Goal: Navigation & Orientation: Find specific page/section

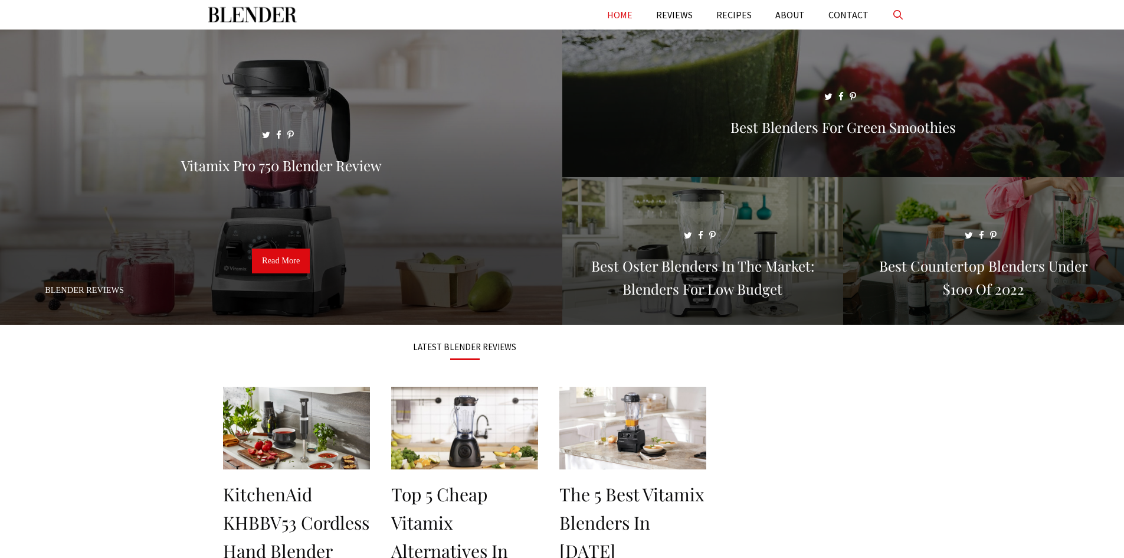
click at [893, 12] on link "Open Search Bar" at bounding box center [898, 15] width 36 height 30
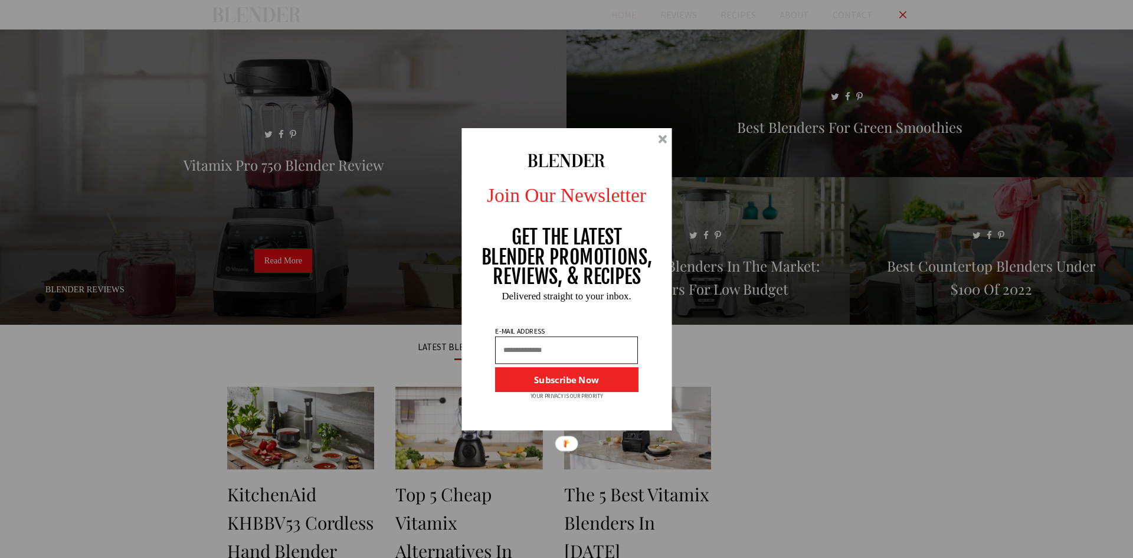
click at [663, 136] on div at bounding box center [662, 139] width 9 height 9
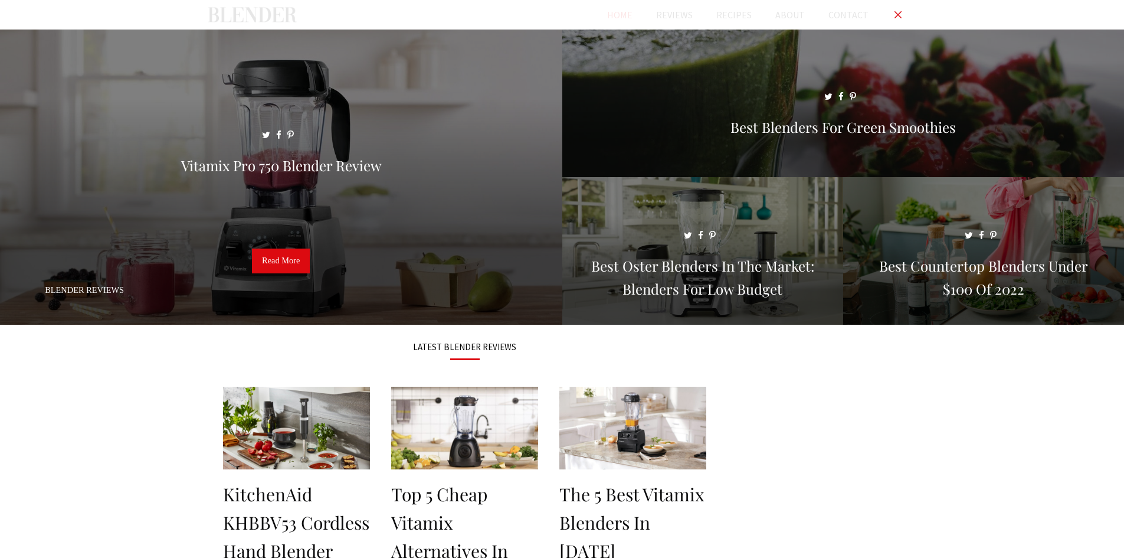
click at [896, 11] on link "Close Search Bar" at bounding box center [898, 15] width 36 height 30
click at [790, 10] on link "ABOUT" at bounding box center [790, 15] width 53 height 30
click at [666, 15] on link "REVIEWS" at bounding box center [674, 15] width 60 height 30
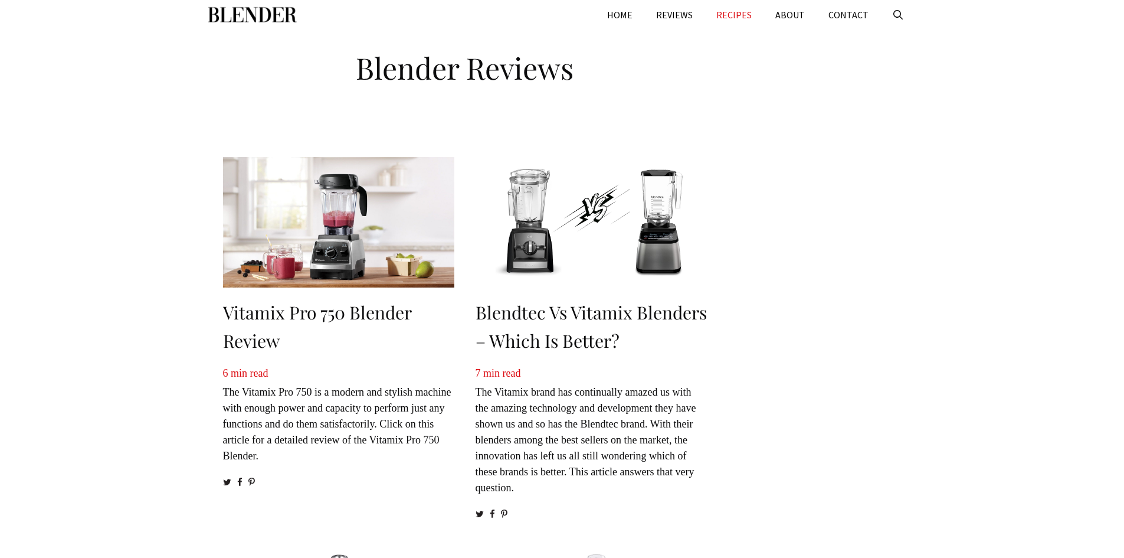
click at [741, 20] on link "RECIPES" at bounding box center [734, 15] width 59 height 30
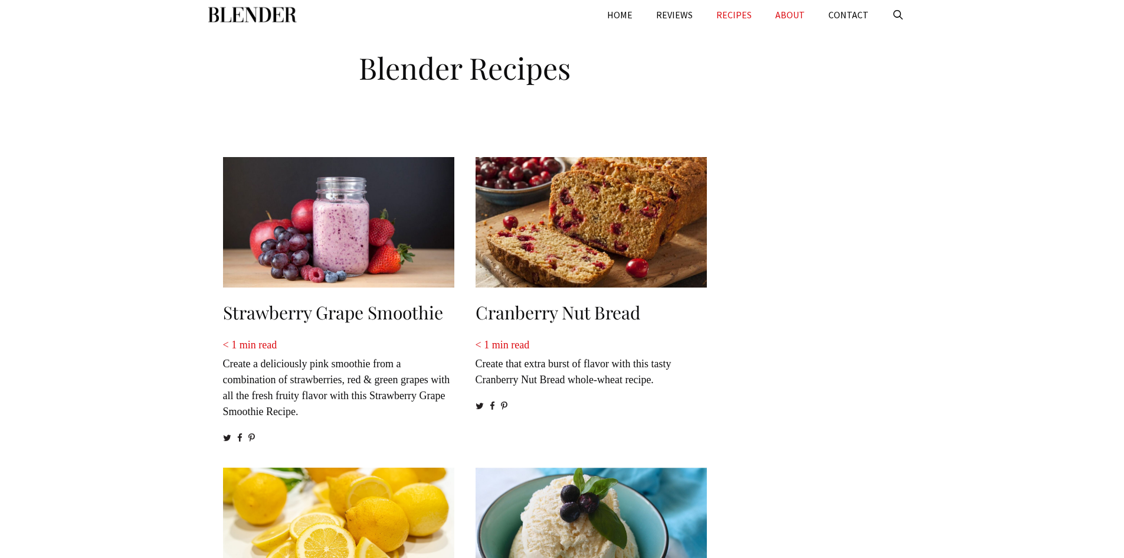
click at [777, 17] on link "ABOUT" at bounding box center [790, 15] width 53 height 30
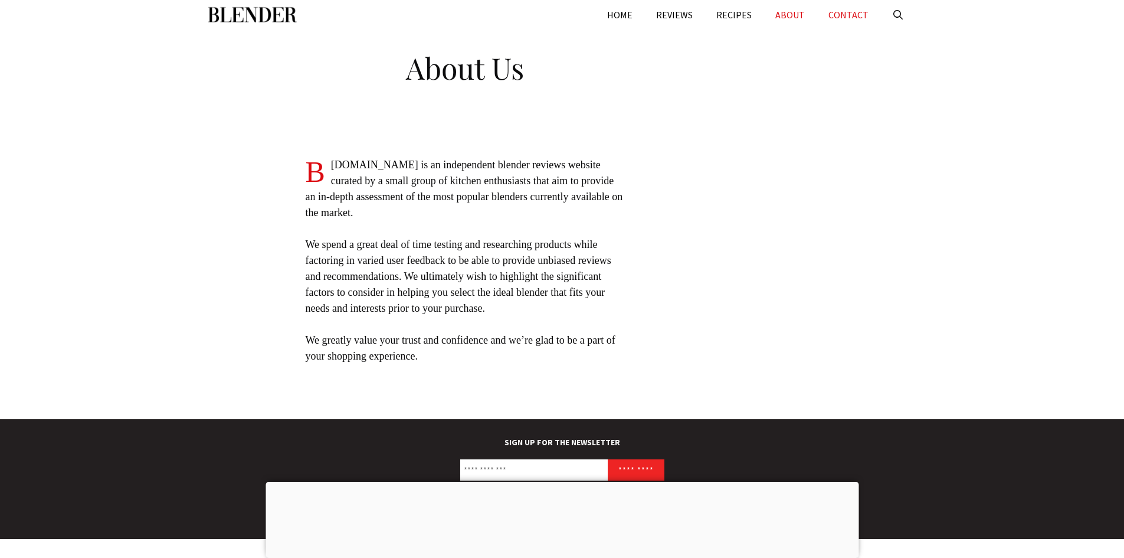
click at [862, 15] on link "CONTACT" at bounding box center [849, 15] width 64 height 30
click at [858, 15] on link "CONTACT" at bounding box center [849, 15] width 64 height 30
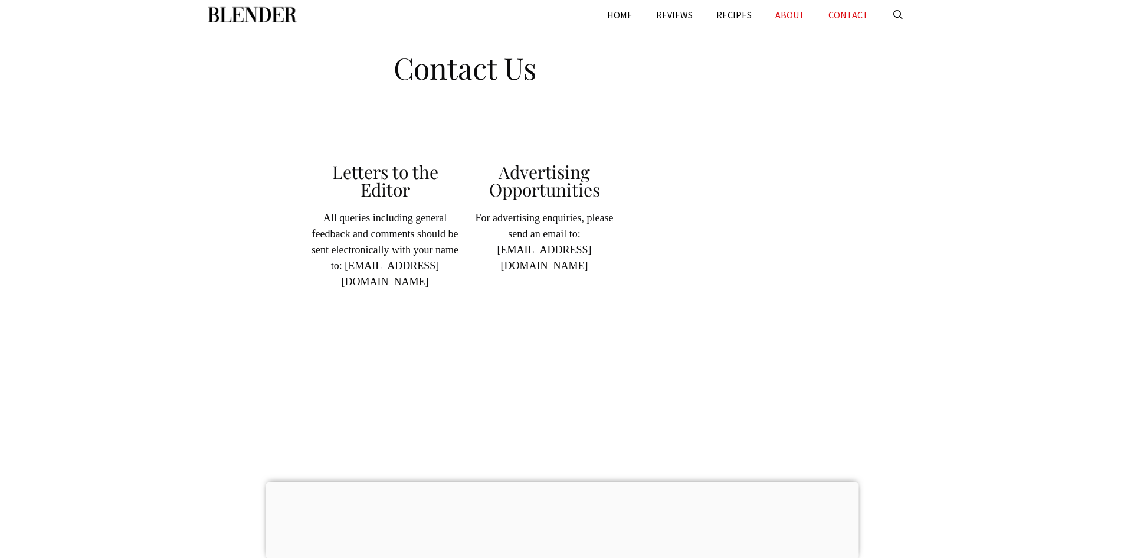
click at [795, 14] on link "ABOUT" at bounding box center [790, 15] width 53 height 30
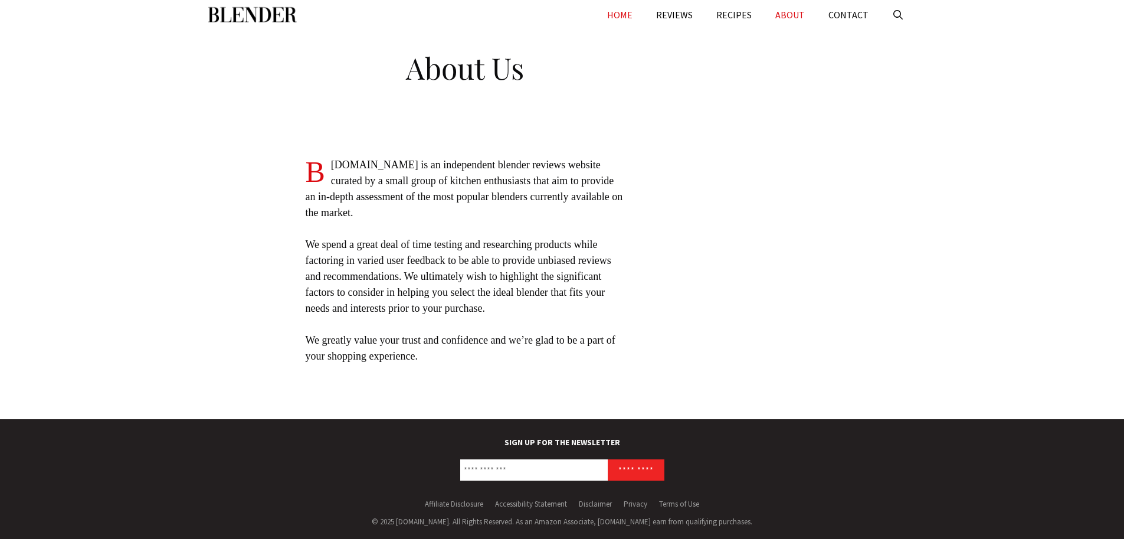
click at [637, 14] on link "HOME" at bounding box center [619, 15] width 49 height 30
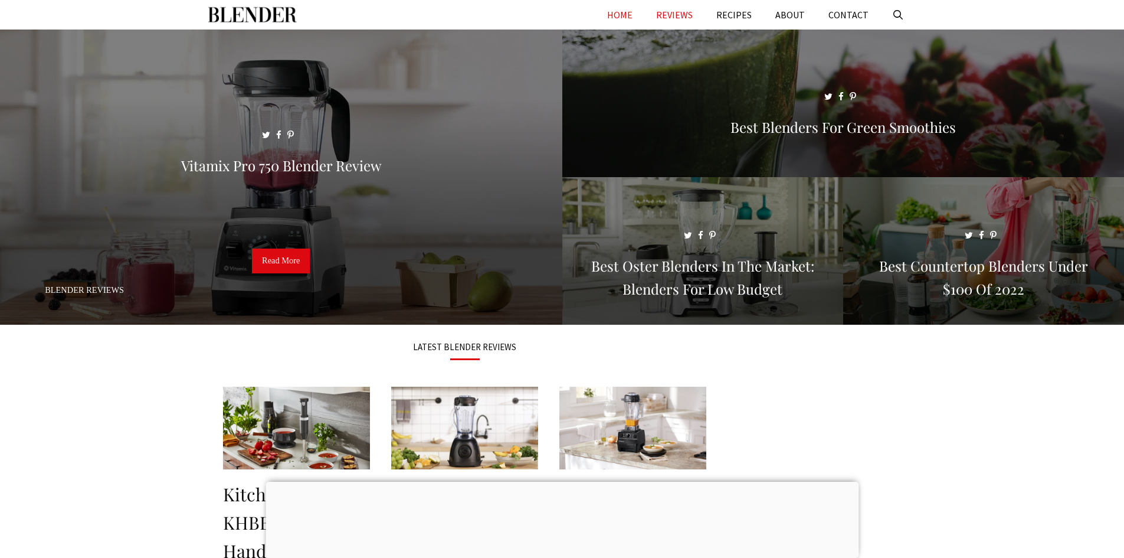
click at [686, 15] on link "REVIEWS" at bounding box center [674, 15] width 60 height 30
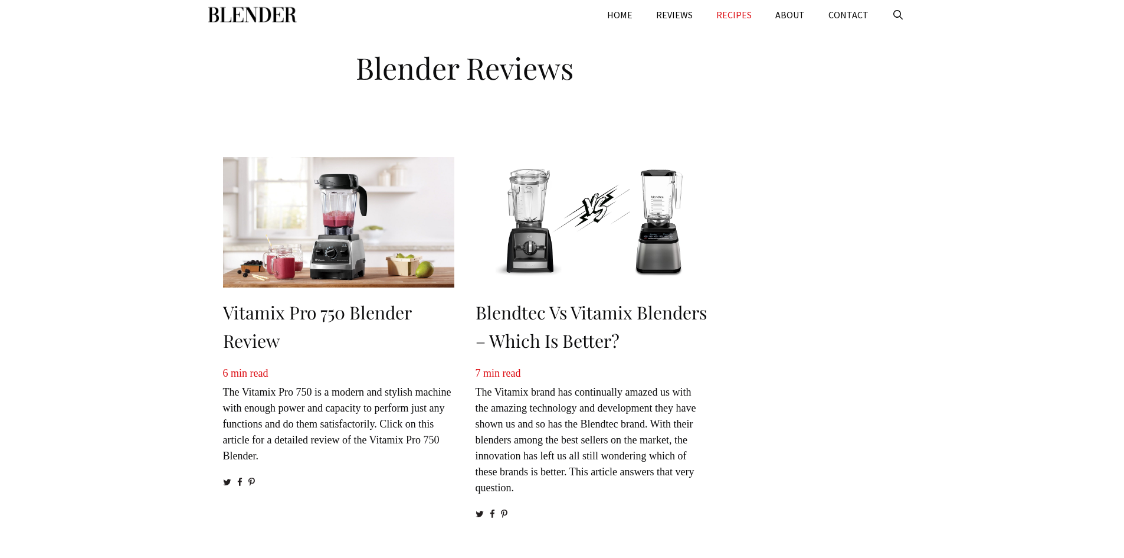
click at [739, 13] on link "RECIPES" at bounding box center [734, 15] width 59 height 30
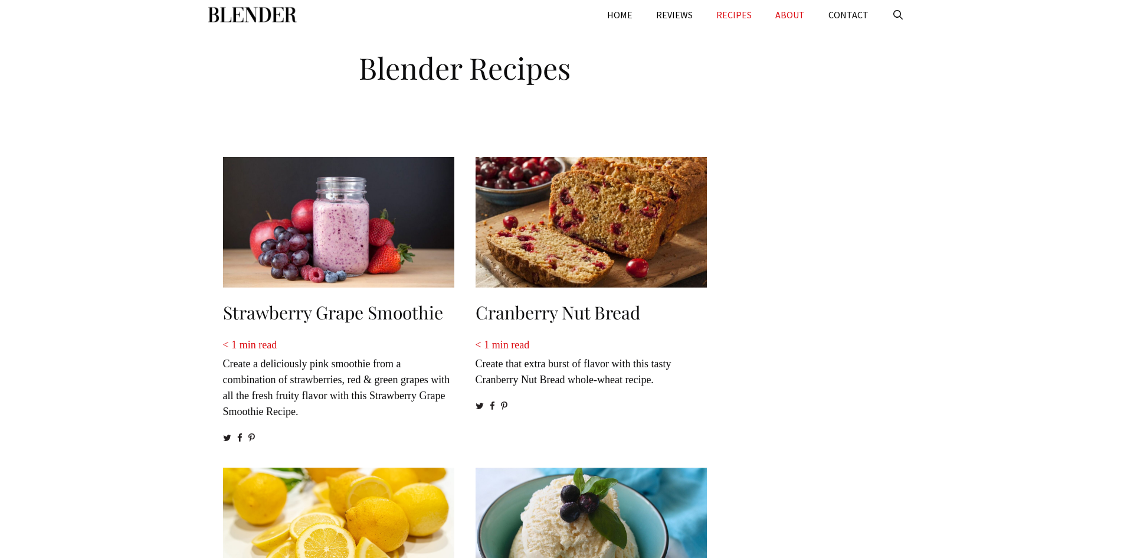
click at [790, 14] on link "ABOUT" at bounding box center [790, 15] width 53 height 30
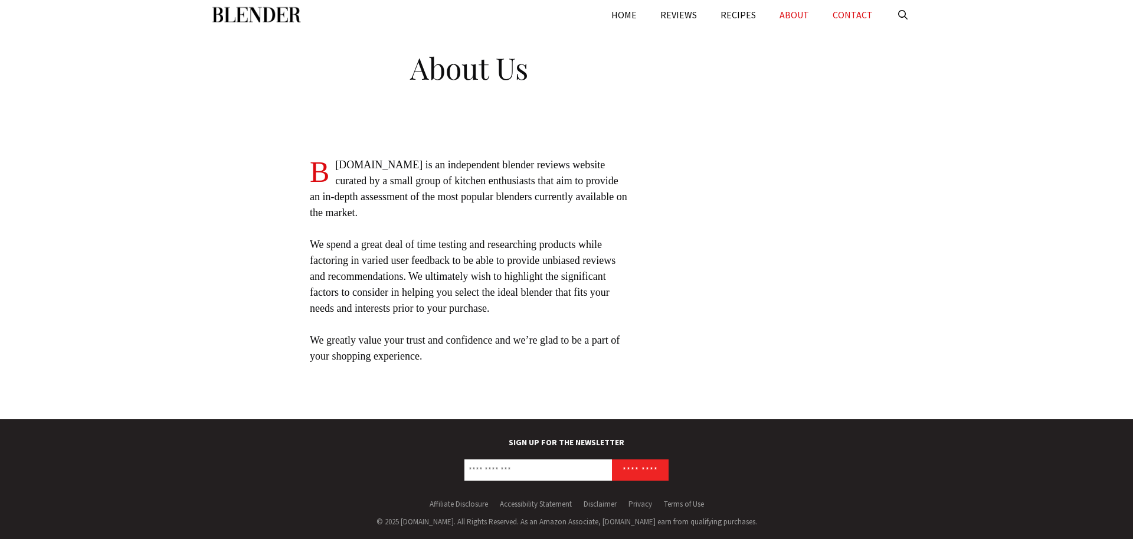
click at [863, 18] on link "CONTACT" at bounding box center [853, 15] width 64 height 30
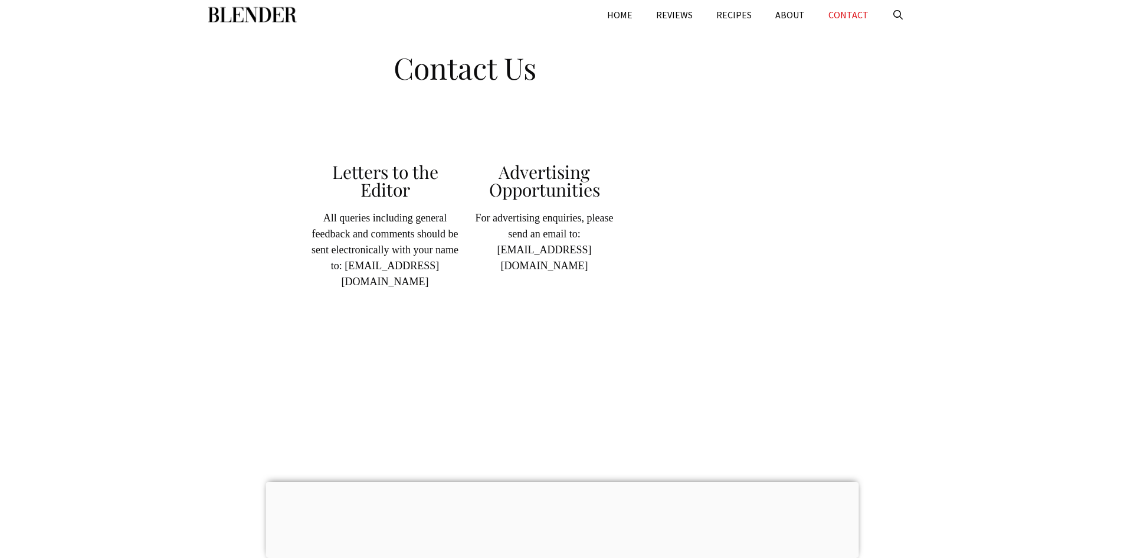
click at [560, 482] on div at bounding box center [562, 482] width 593 height 0
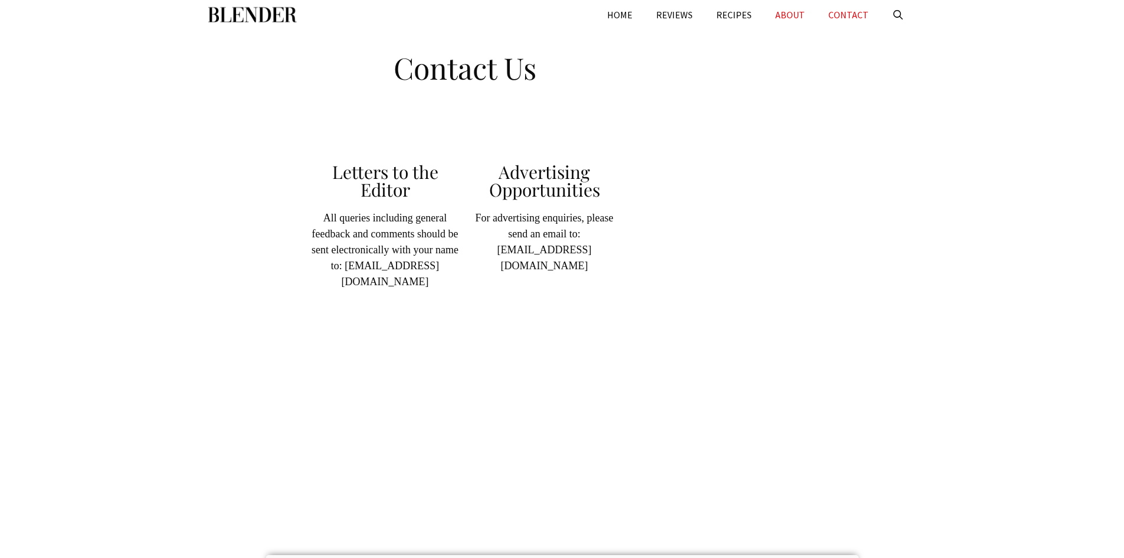
click at [804, 17] on link "ABOUT" at bounding box center [790, 15] width 53 height 30
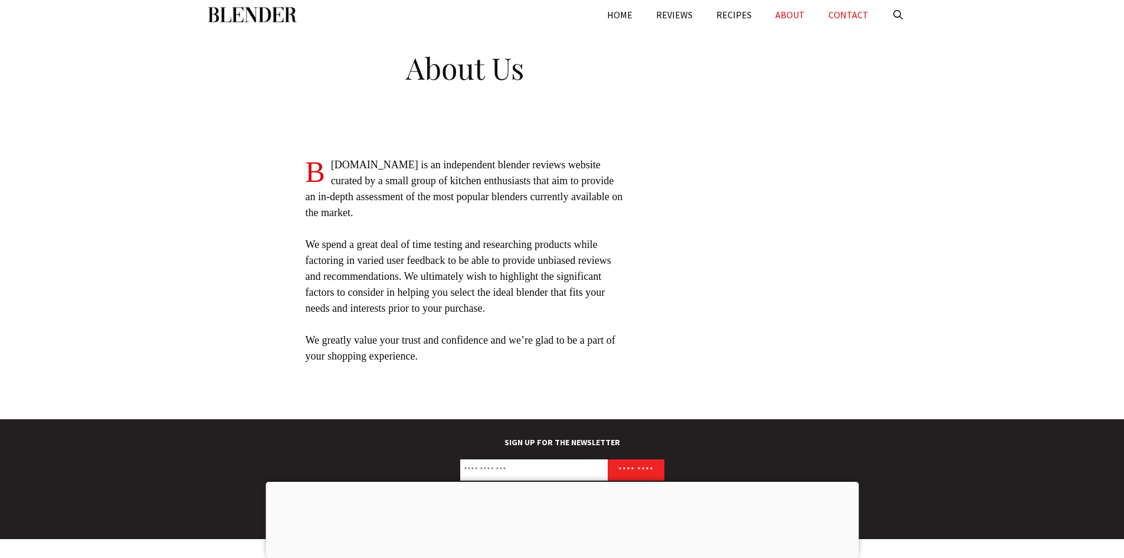
click at [854, 18] on link "CONTACT" at bounding box center [849, 15] width 64 height 30
